Goal: Task Accomplishment & Management: Manage account settings

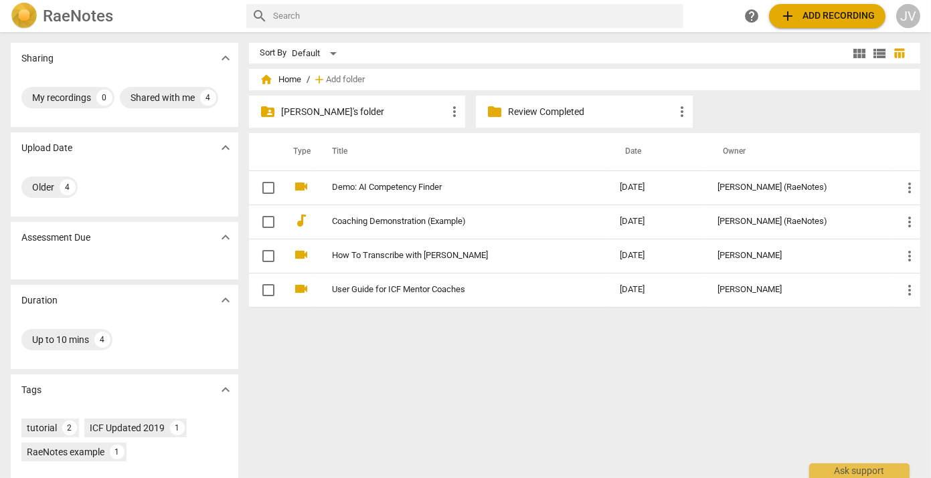
click at [385, 110] on p "[PERSON_NAME]'s folder" at bounding box center [364, 112] width 166 height 14
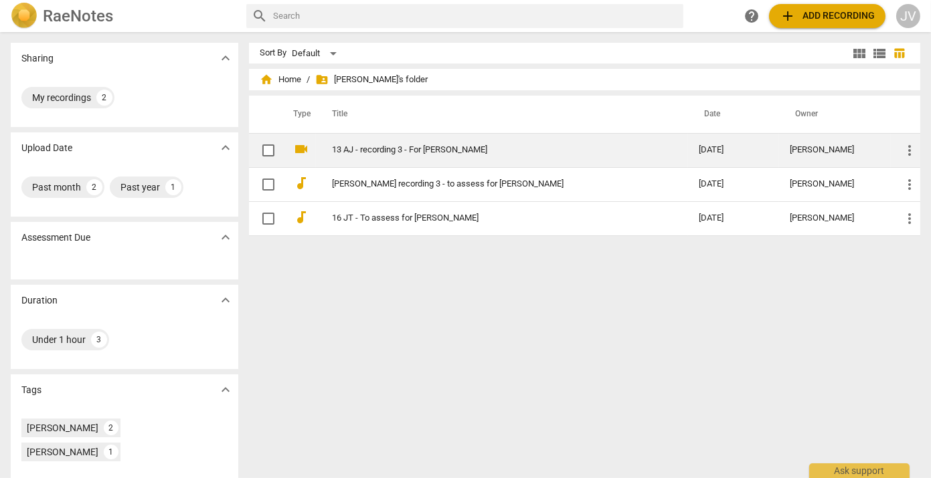
click at [902, 155] on span "more_vert" at bounding box center [909, 150] width 16 height 16
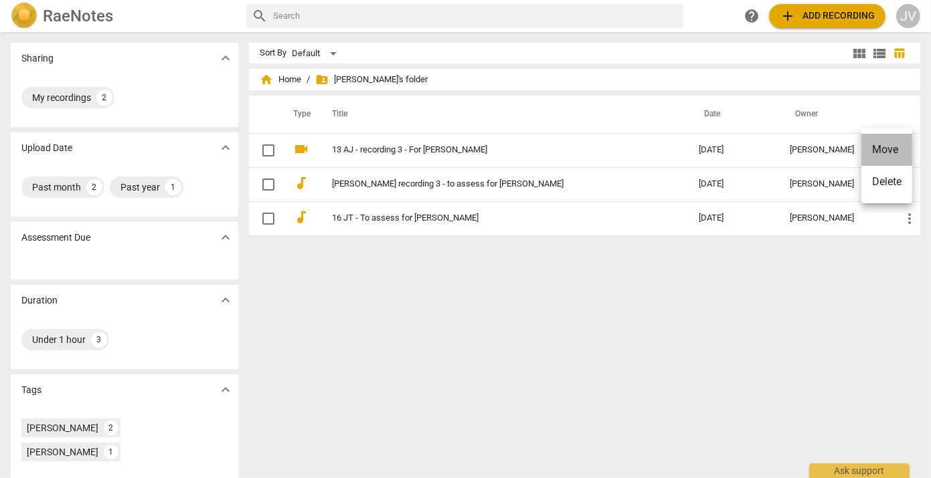
click at [891, 156] on li "Move" at bounding box center [886, 150] width 51 height 32
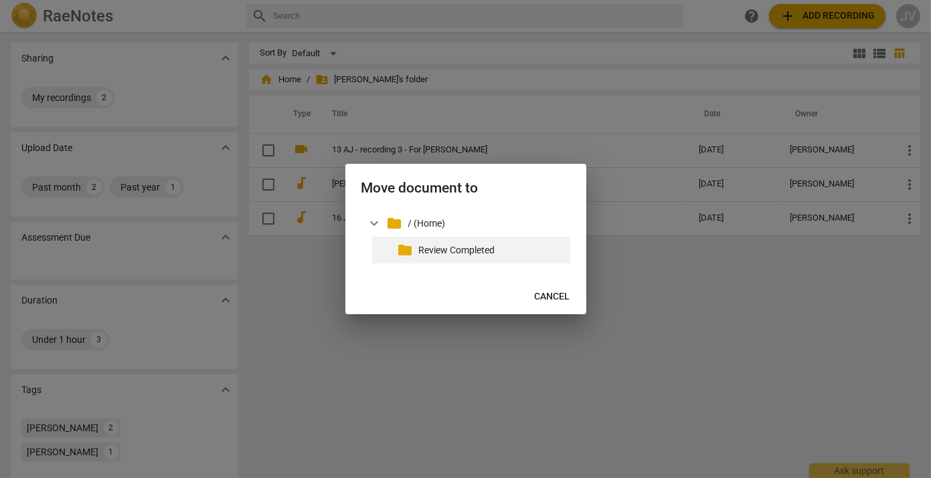
click at [496, 256] on p "Review Completed" at bounding box center [492, 251] width 146 height 14
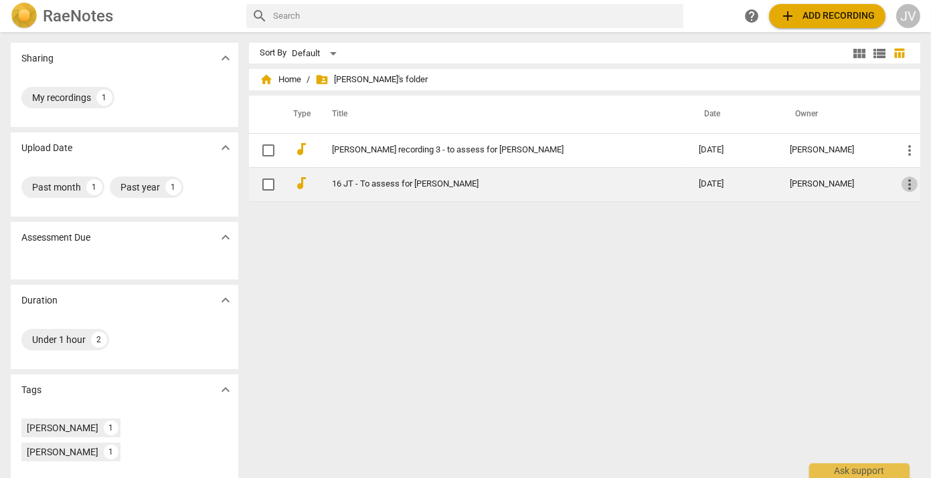
click at [901, 183] on span "more_vert" at bounding box center [909, 185] width 16 height 16
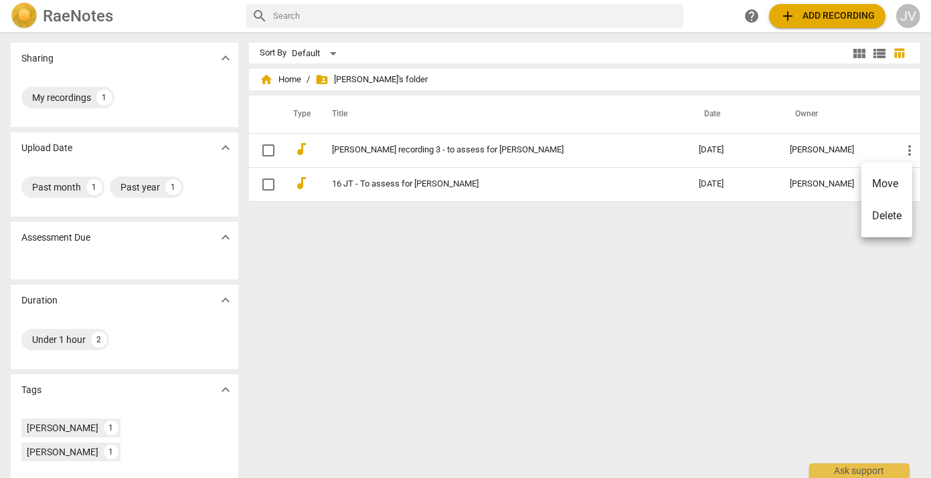
click at [883, 185] on li "Move" at bounding box center [886, 184] width 51 height 32
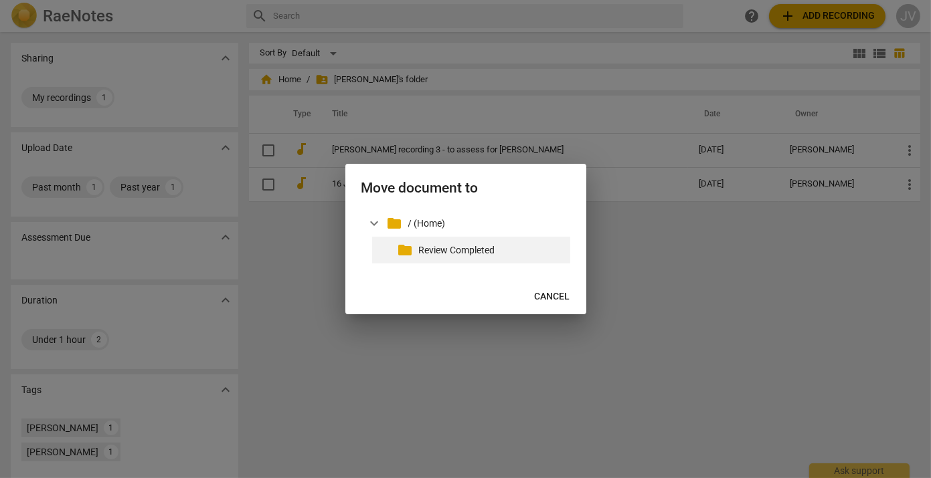
click at [467, 256] on p "Review Completed" at bounding box center [492, 251] width 146 height 14
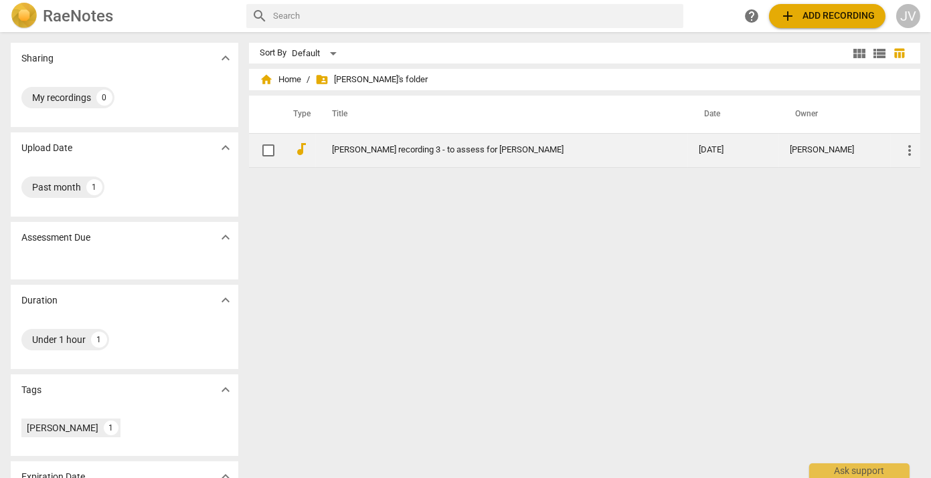
click at [906, 148] on span "more_vert" at bounding box center [909, 150] width 16 height 16
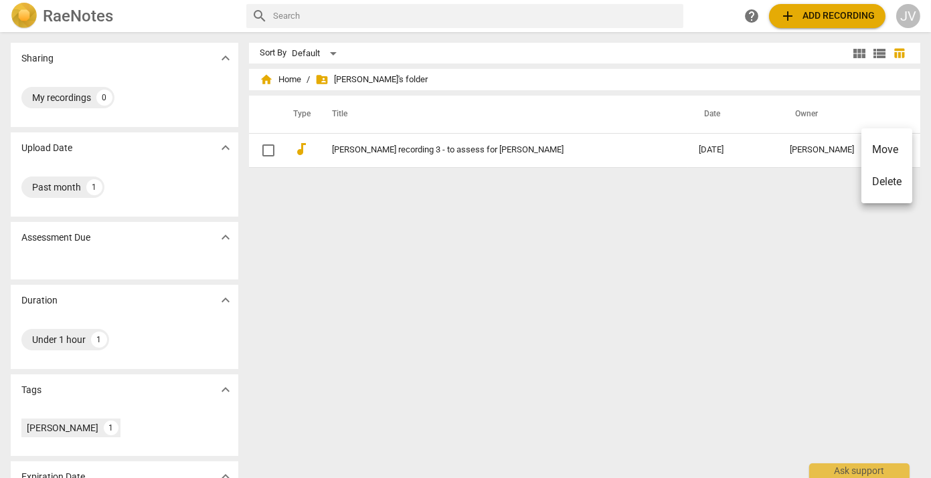
click at [891, 155] on li "Move" at bounding box center [886, 150] width 51 height 32
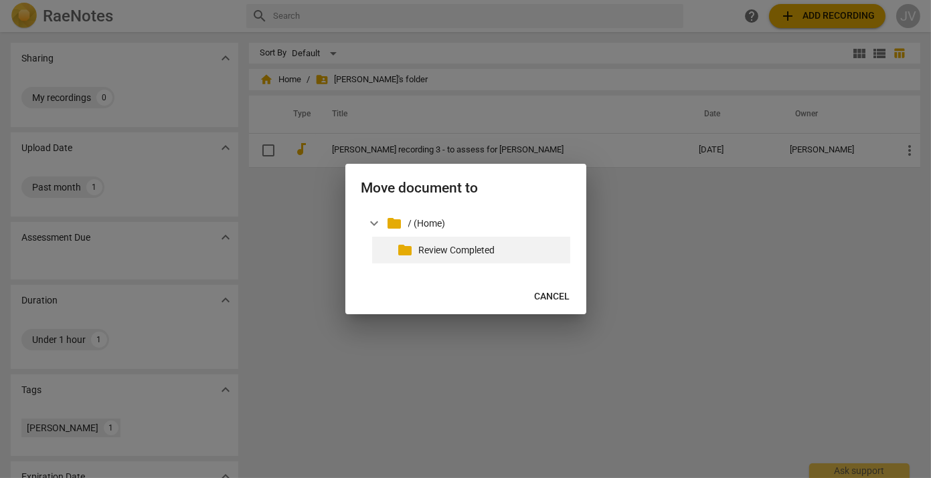
click at [492, 245] on p "Review Completed" at bounding box center [492, 251] width 146 height 14
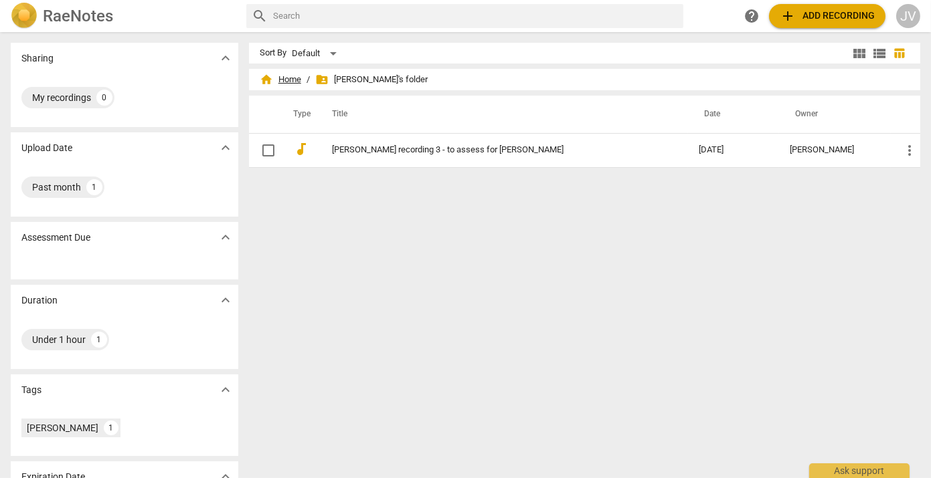
click at [276, 84] on span "home Home" at bounding box center [280, 79] width 41 height 13
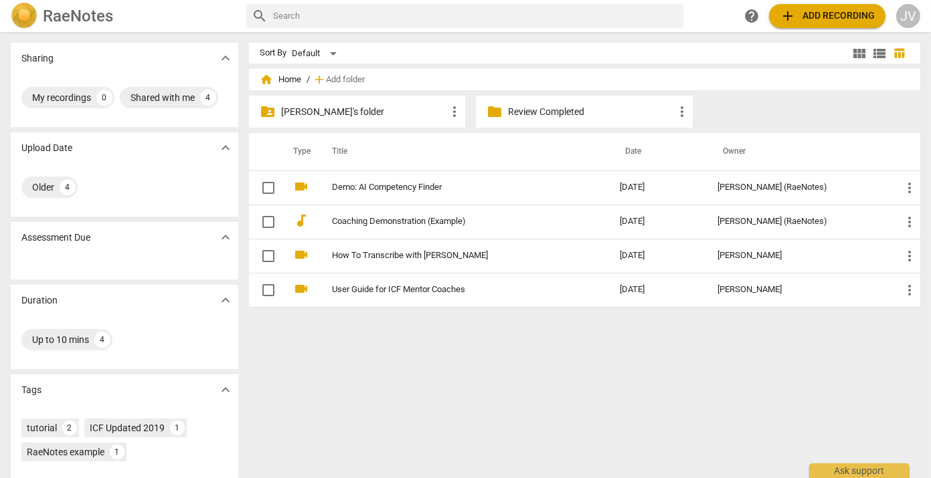
click at [378, 115] on p "[PERSON_NAME]'s folder" at bounding box center [364, 112] width 166 height 14
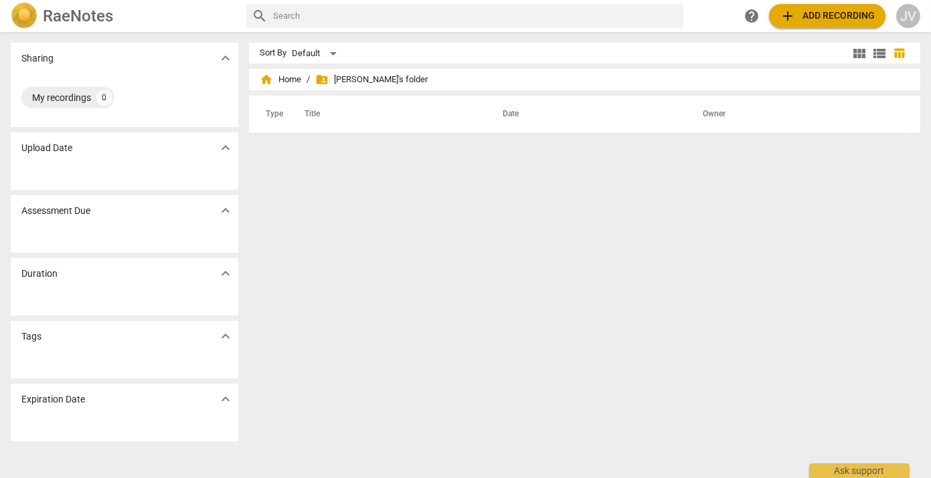
click at [339, 80] on span "folder_shared [PERSON_NAME]'s folder" at bounding box center [371, 79] width 112 height 13
click at [285, 82] on span "home Home" at bounding box center [280, 79] width 41 height 13
